Goal: Information Seeking & Learning: Check status

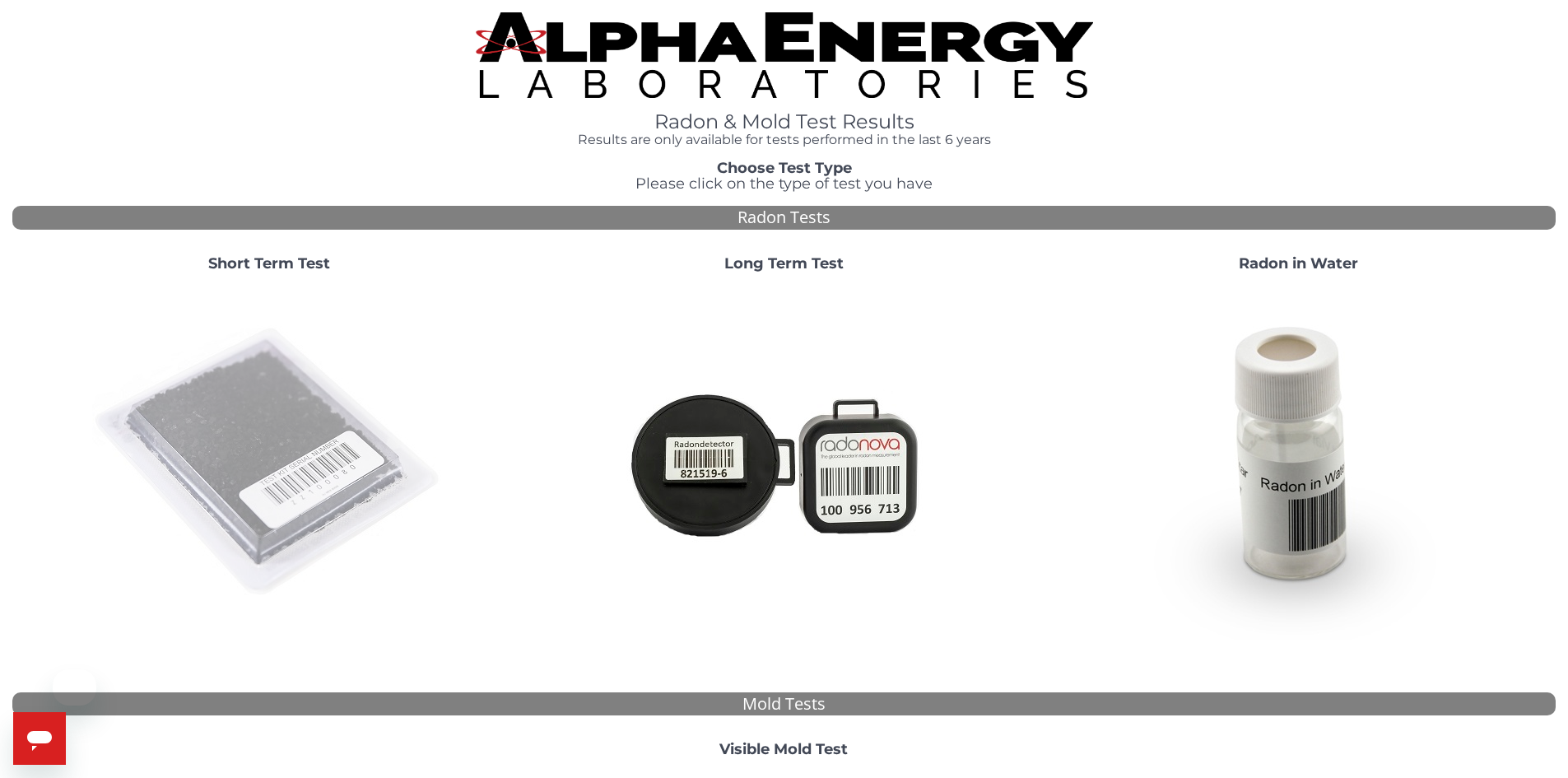
click at [273, 483] on img at bounding box center [268, 462] width 354 height 354
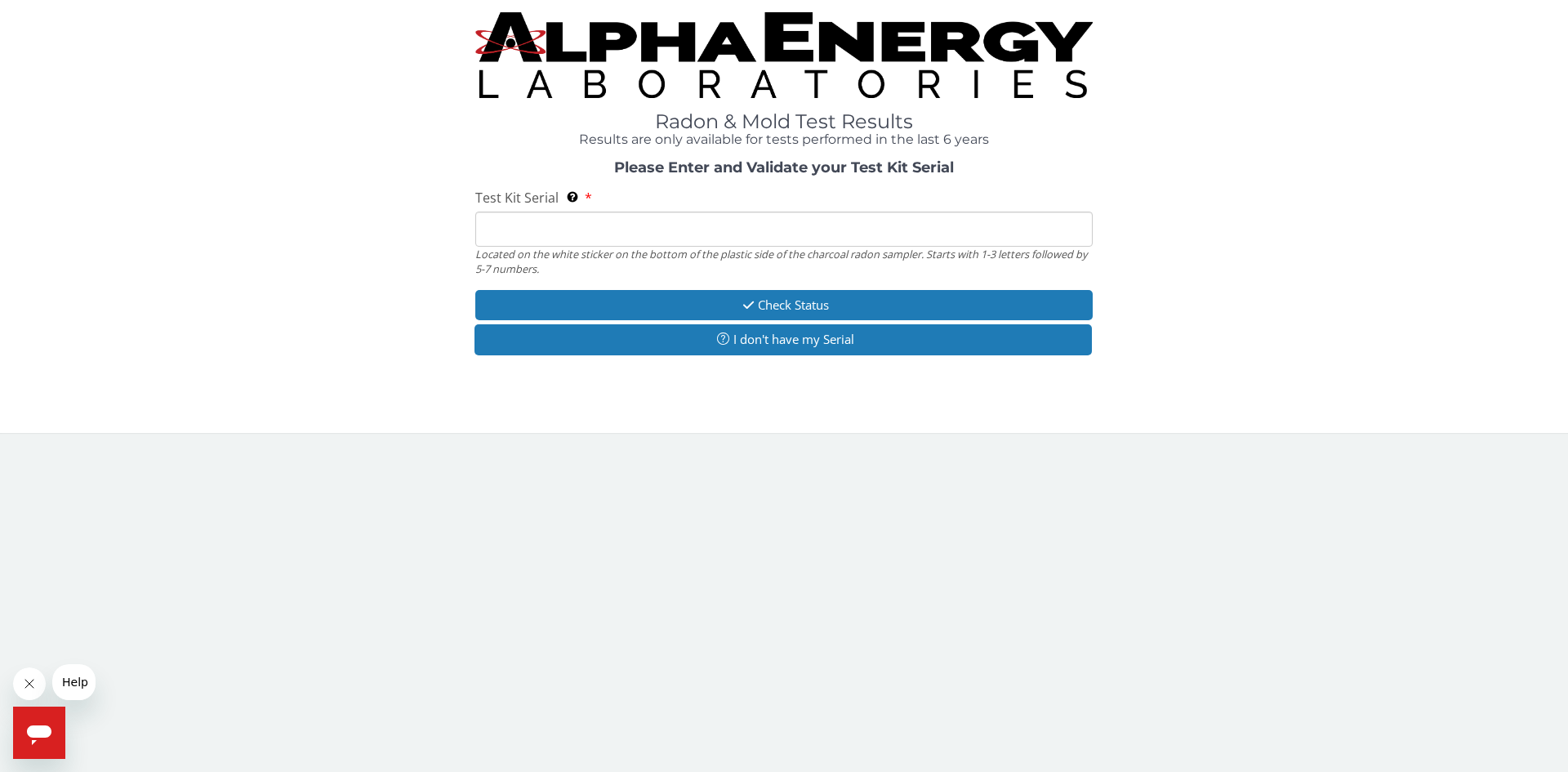
click at [548, 222] on input "Test Kit Serial Located on the white sticker on the bottom of the plastic side …" at bounding box center [784, 228] width 617 height 35
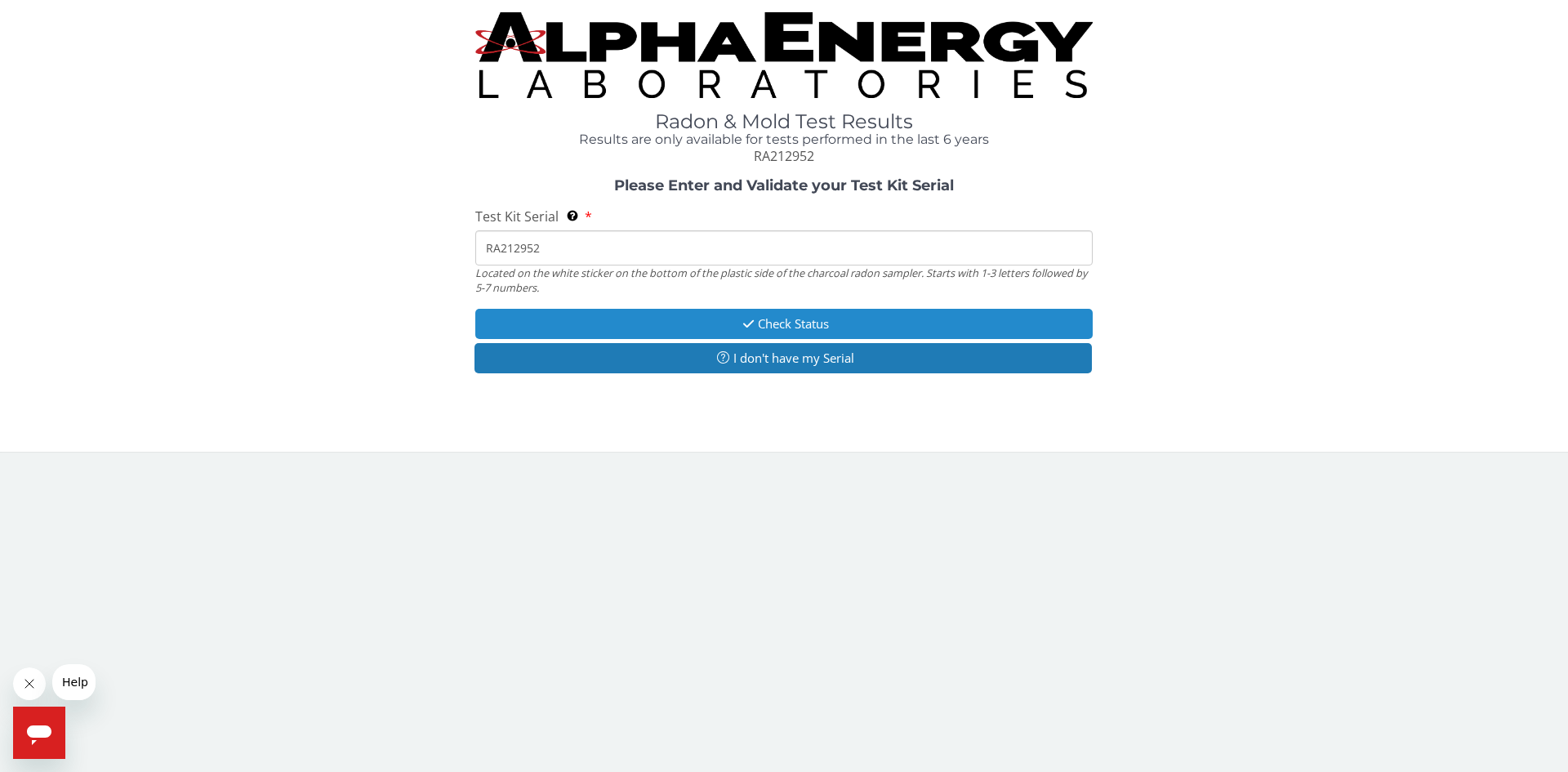
type input "RA212952"
click at [741, 327] on icon "button" at bounding box center [748, 323] width 19 height 12
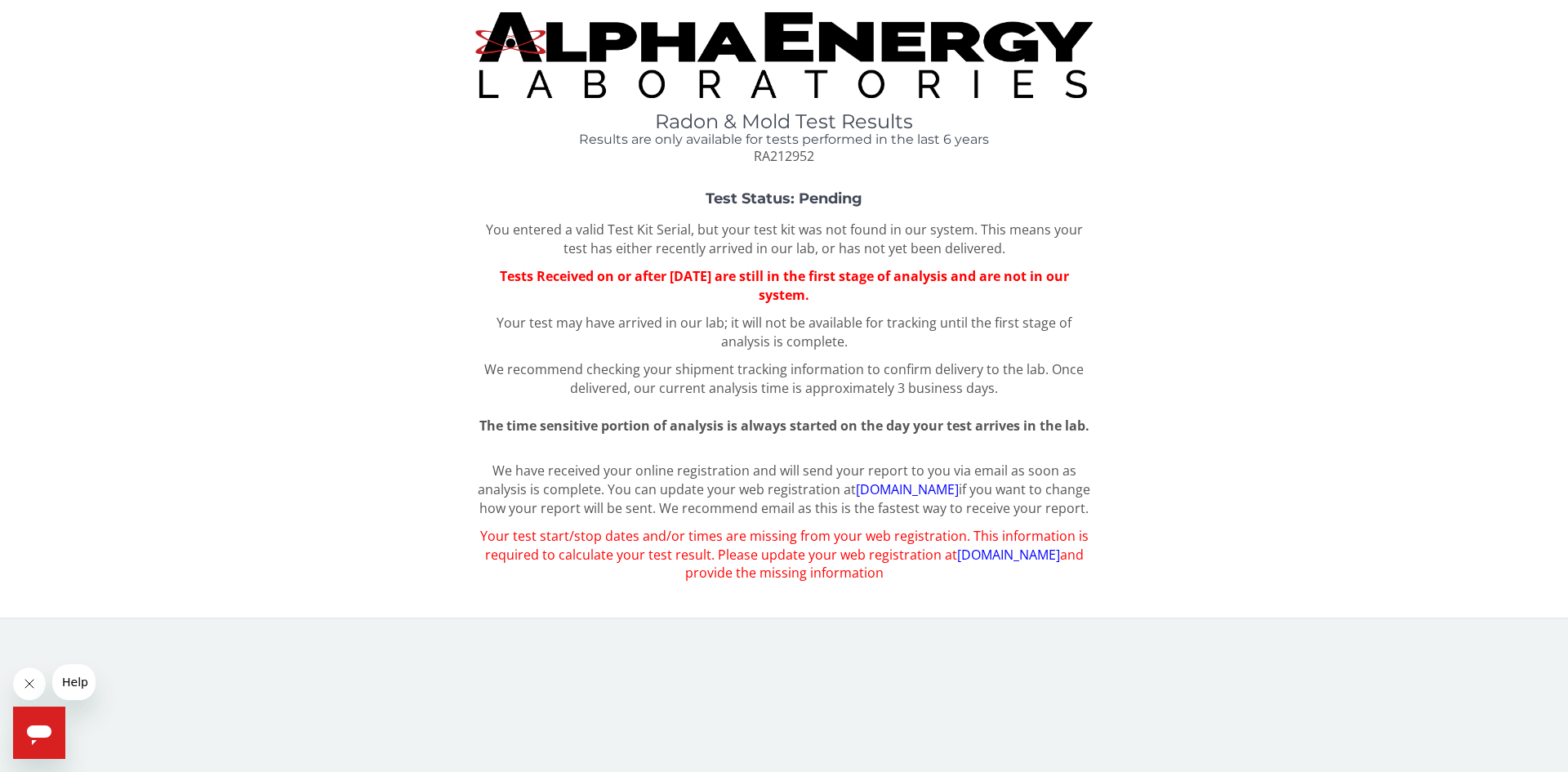
click at [978, 564] on link "register.aelabs.com" at bounding box center [1009, 554] width 103 height 18
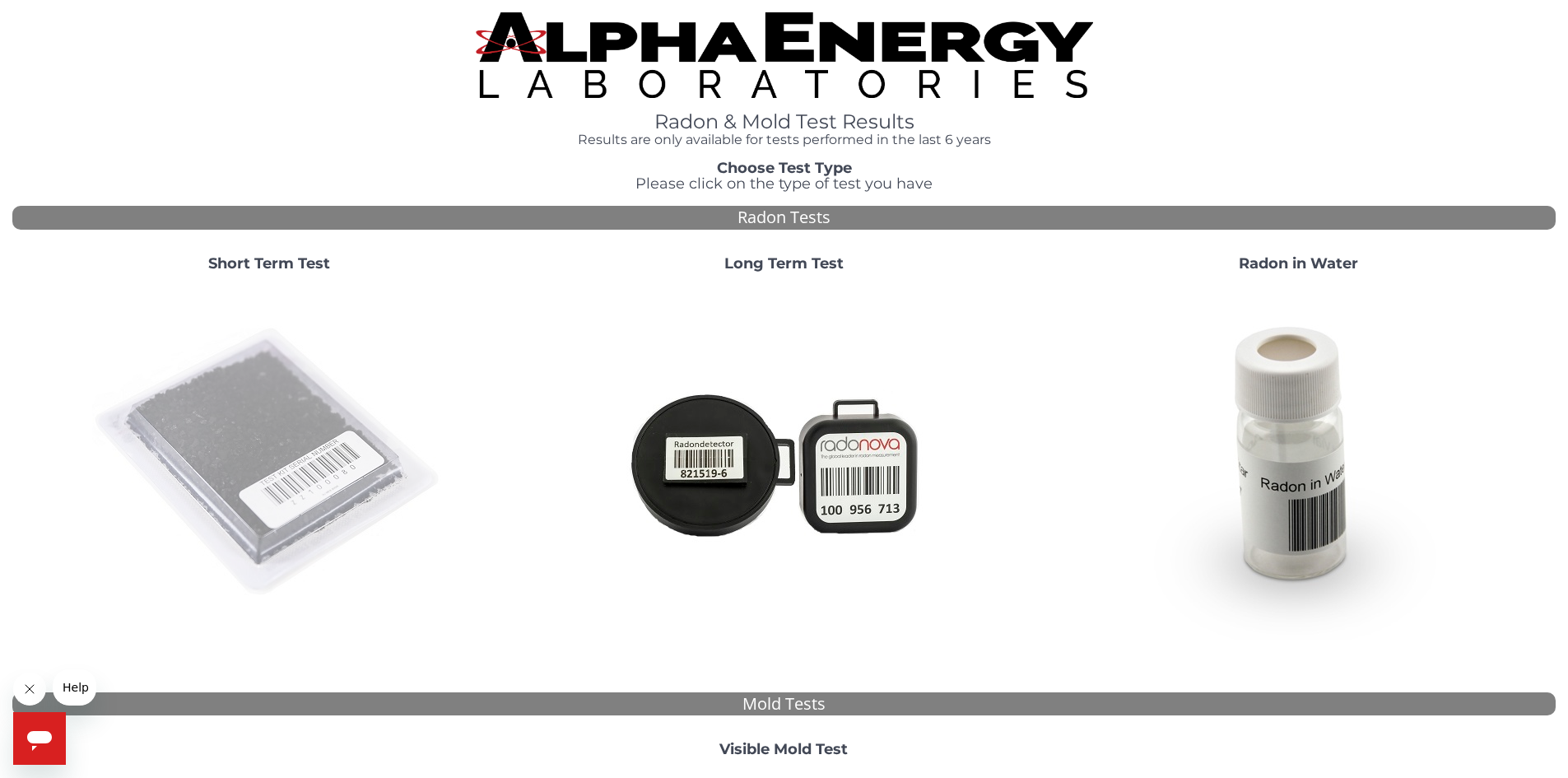
click at [269, 389] on img at bounding box center [268, 462] width 354 height 354
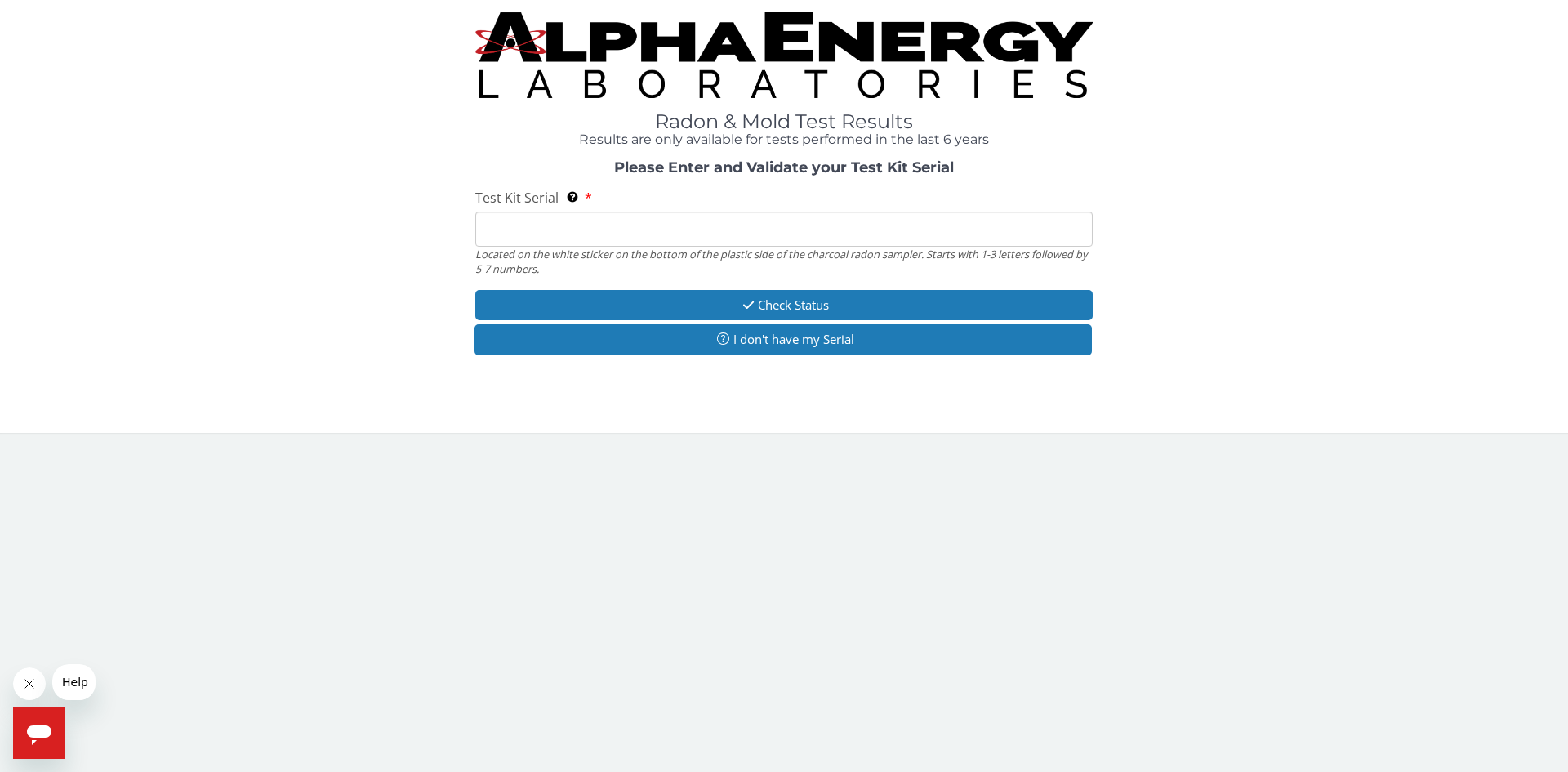
click at [542, 238] on input "Test Kit Serial Located on the white sticker on the bottom of the plastic side …" at bounding box center [784, 228] width 617 height 35
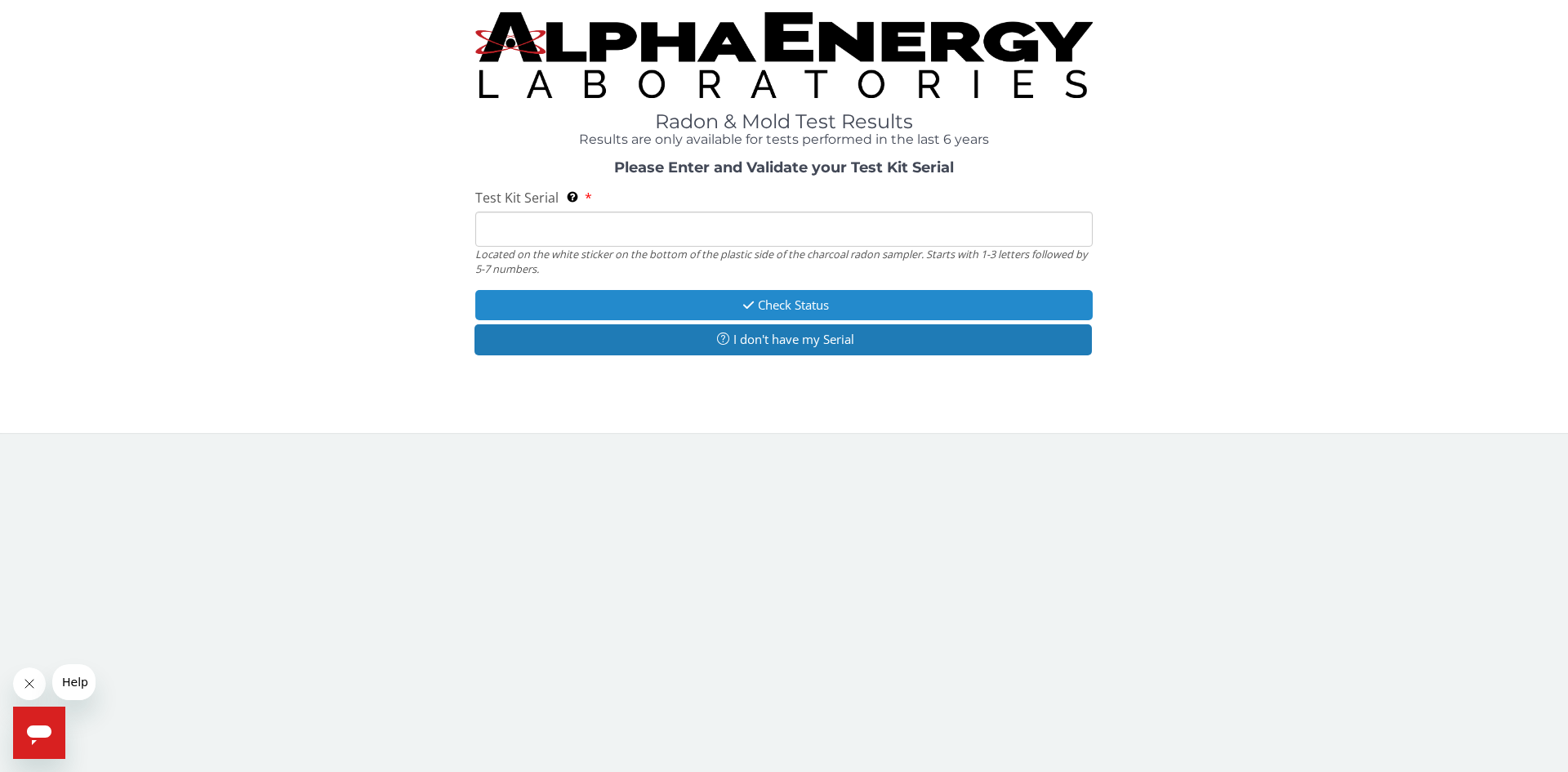
type input "RA212952"
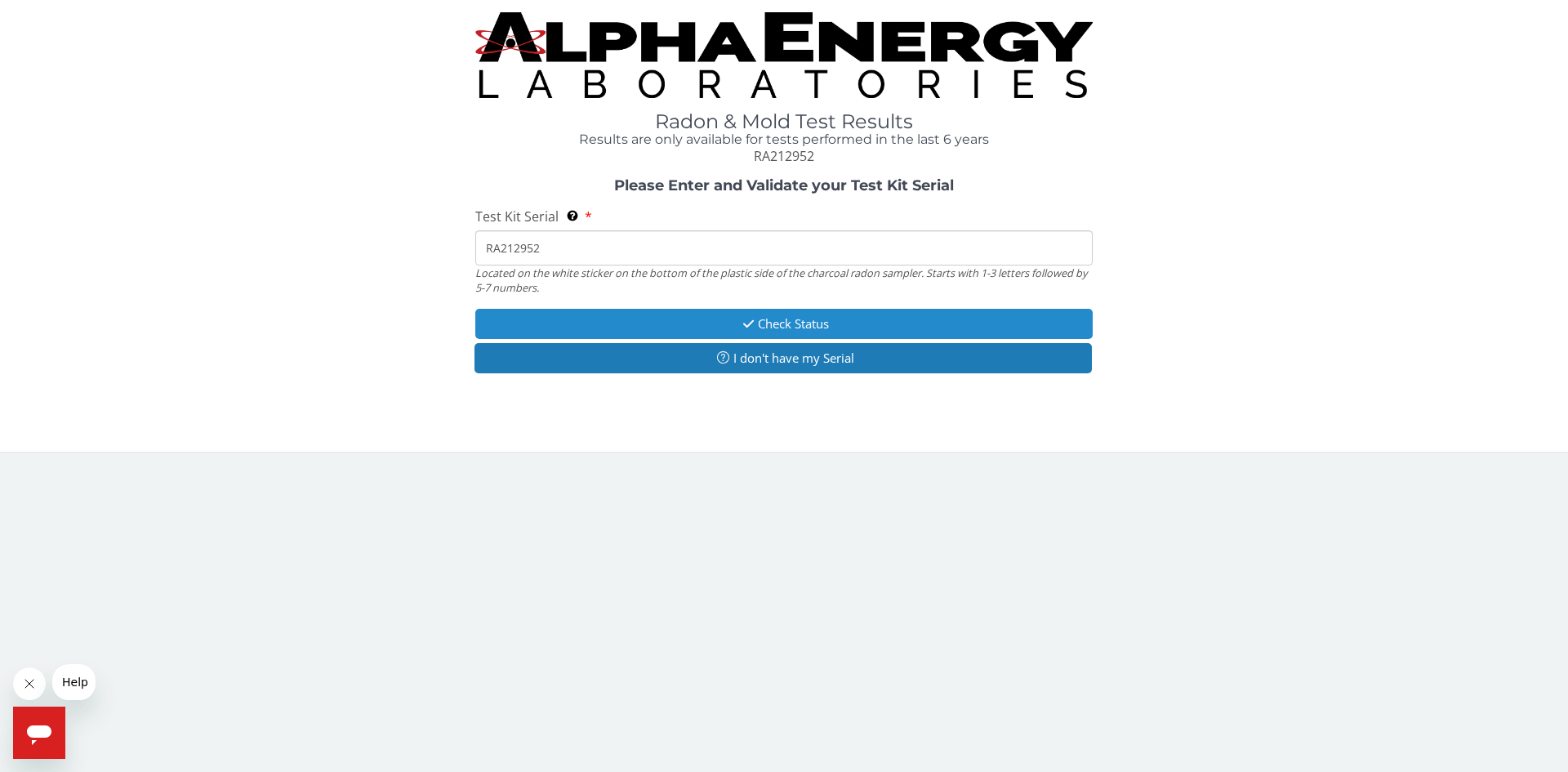
click at [601, 320] on button "Check Status" at bounding box center [784, 324] width 617 height 30
